Goal: Check status: Check status

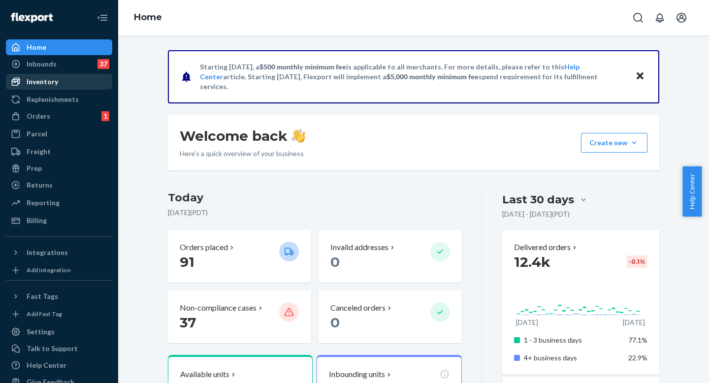
click at [74, 77] on div "Inventory" at bounding box center [59, 82] width 104 height 14
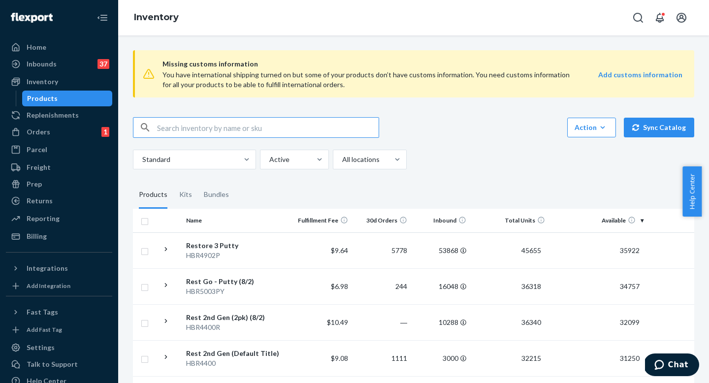
click at [204, 130] on input "text" at bounding box center [267, 128] width 221 height 20
type input "HBR5006GE"
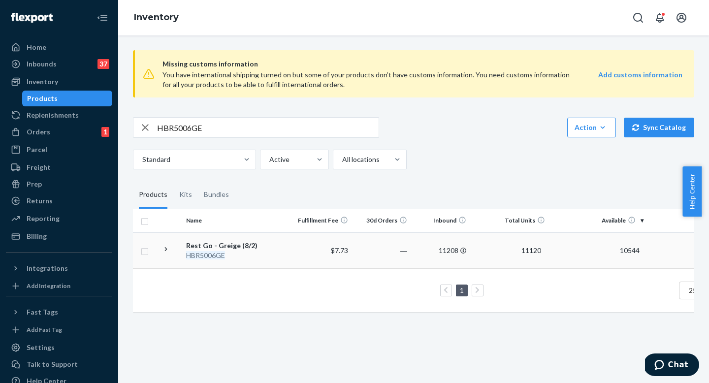
click at [218, 251] on em "HBR5006GE" at bounding box center [205, 255] width 39 height 8
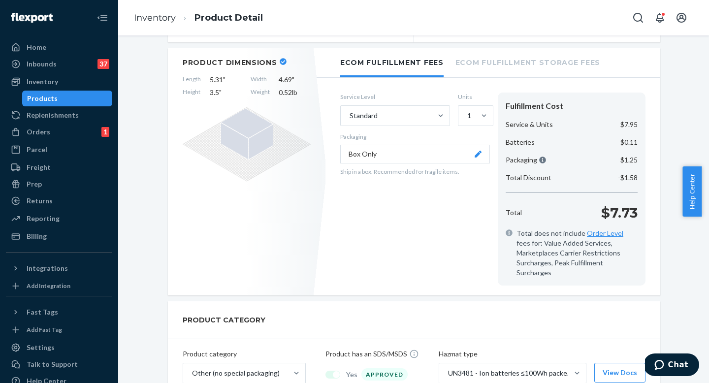
scroll to position [154, 0]
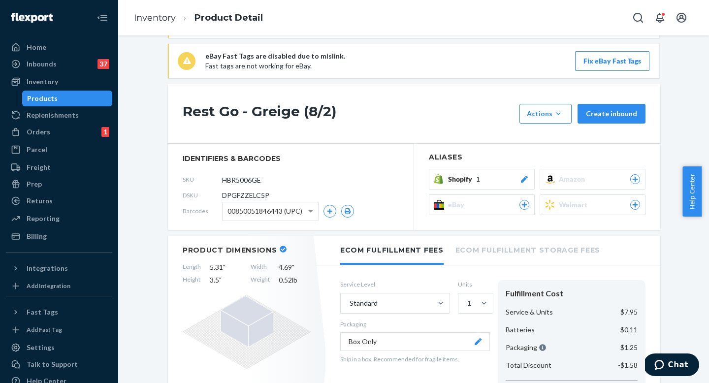
scroll to position [0, 0]
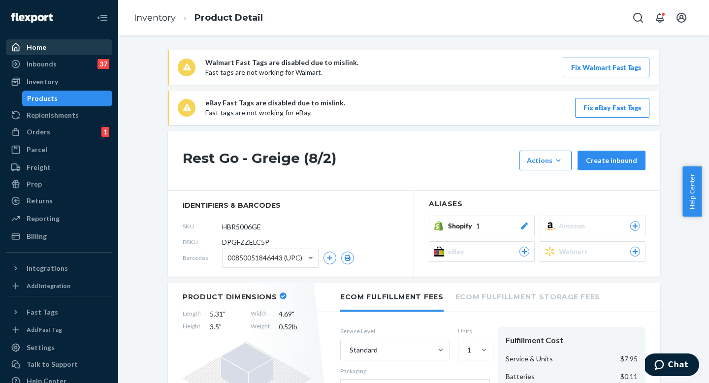
click at [49, 49] on div "Home" at bounding box center [59, 47] width 104 height 14
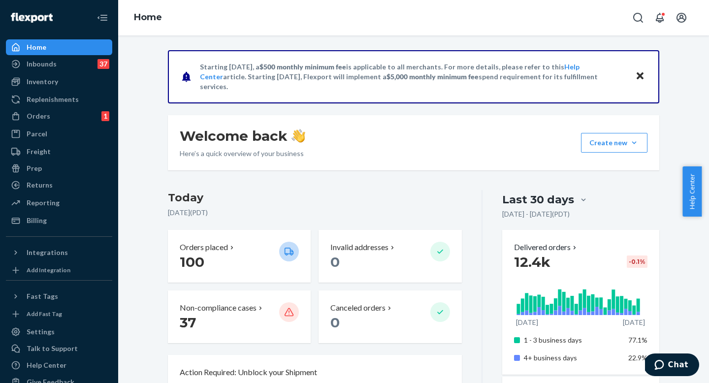
click at [71, 72] on div "Inbounds 37 Shipping Plans Problems 37" at bounding box center [59, 64] width 106 height 17
click at [70, 79] on div "Inventory" at bounding box center [59, 82] width 104 height 14
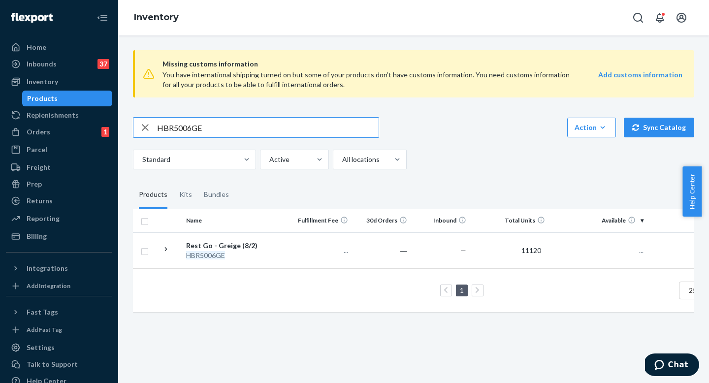
click at [197, 126] on input "HBR5006GE" at bounding box center [267, 128] width 221 height 20
type input "HB1001PY"
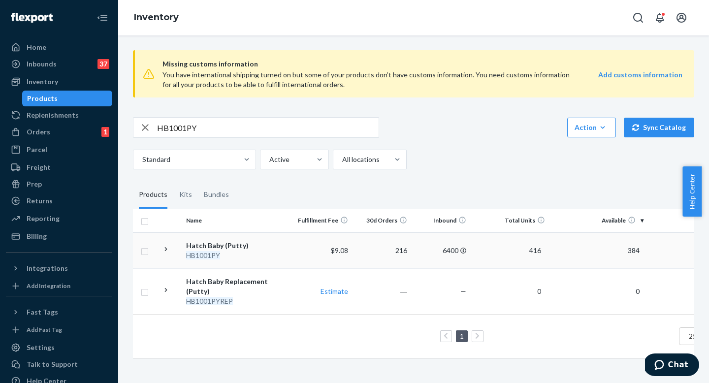
click at [216, 244] on div "Hatch Baby (Putty)" at bounding box center [237, 246] width 103 height 10
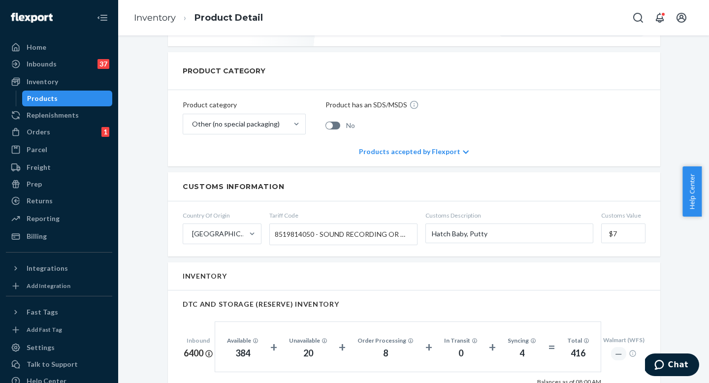
scroll to position [529, 0]
